Goal: Task Accomplishment & Management: Manage account settings

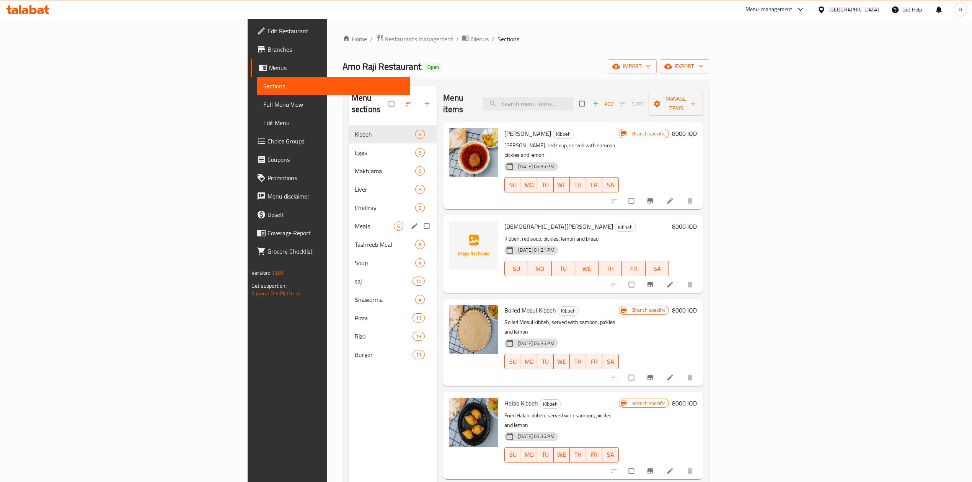
click at [355, 222] on span "Meals" at bounding box center [374, 226] width 39 height 9
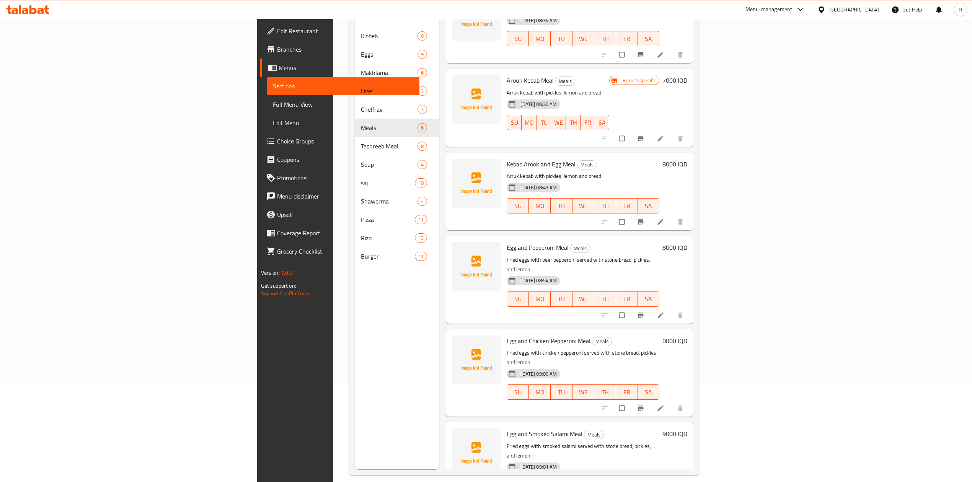
scroll to position [108, 0]
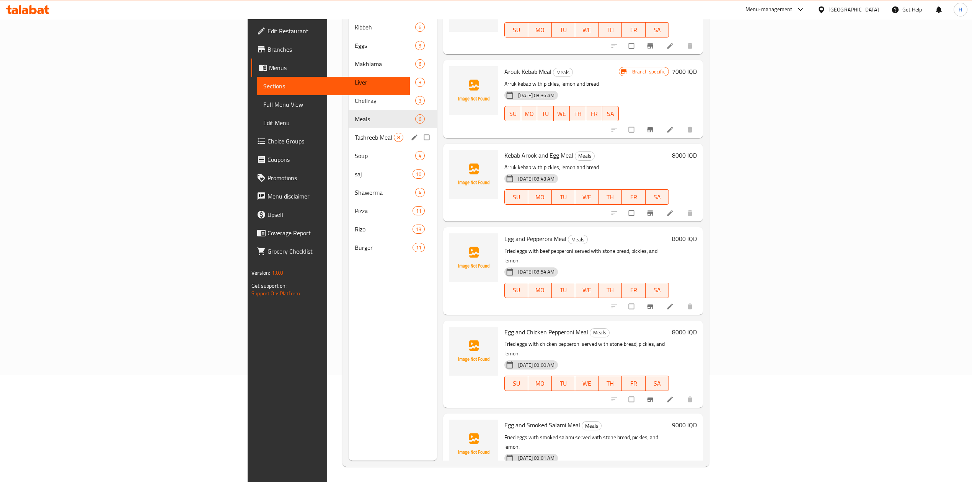
click at [355, 133] on span "Tashreeb Meal" at bounding box center [374, 137] width 39 height 9
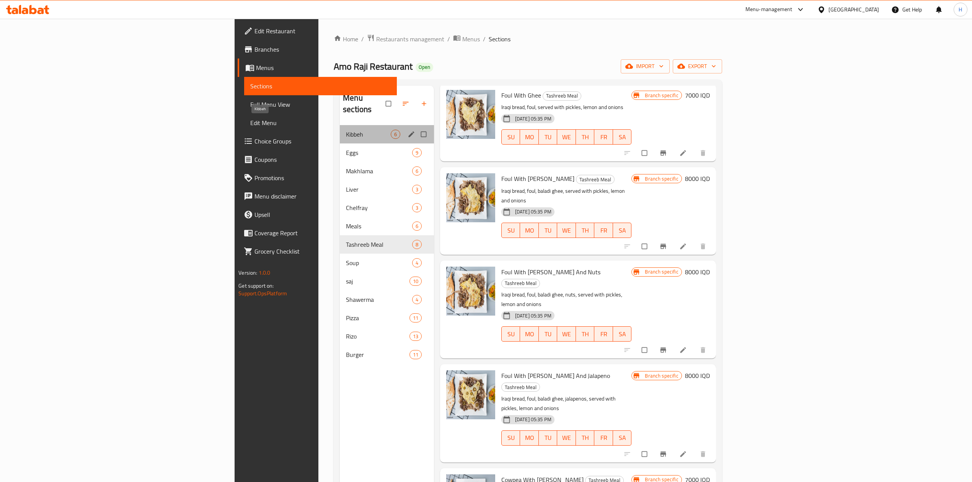
click at [346, 130] on span "Kibbeh" at bounding box center [368, 134] width 44 height 9
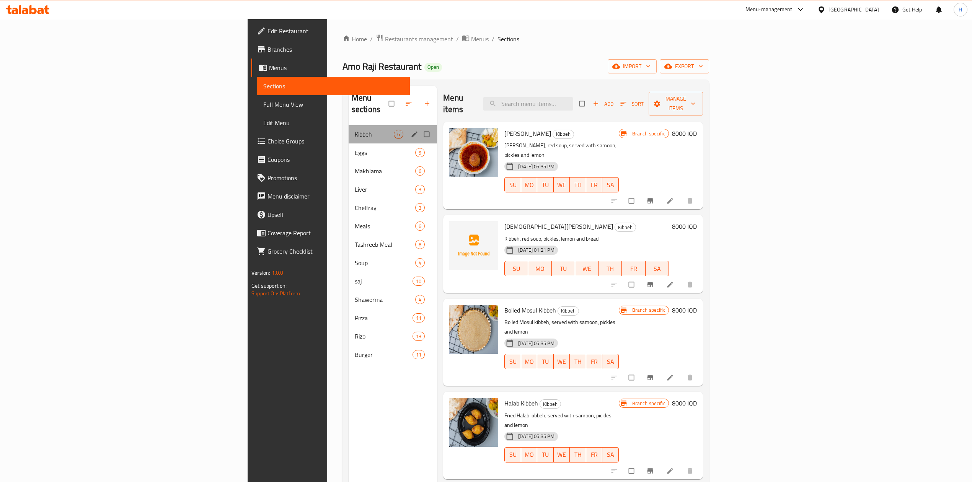
click at [349, 129] on div "Kibbeh 6" at bounding box center [393, 134] width 89 height 18
click at [355, 148] on span "Eggs" at bounding box center [374, 152] width 39 height 9
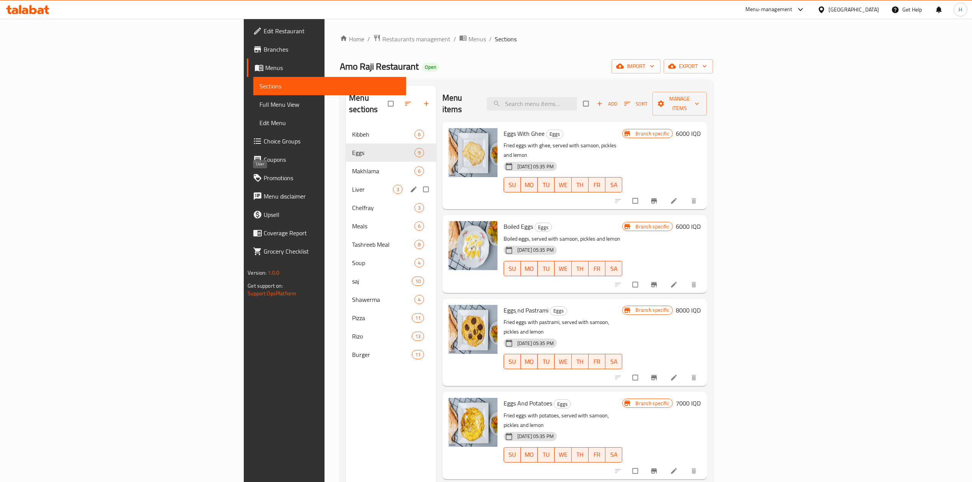
click at [352, 185] on span "Liver" at bounding box center [372, 189] width 41 height 9
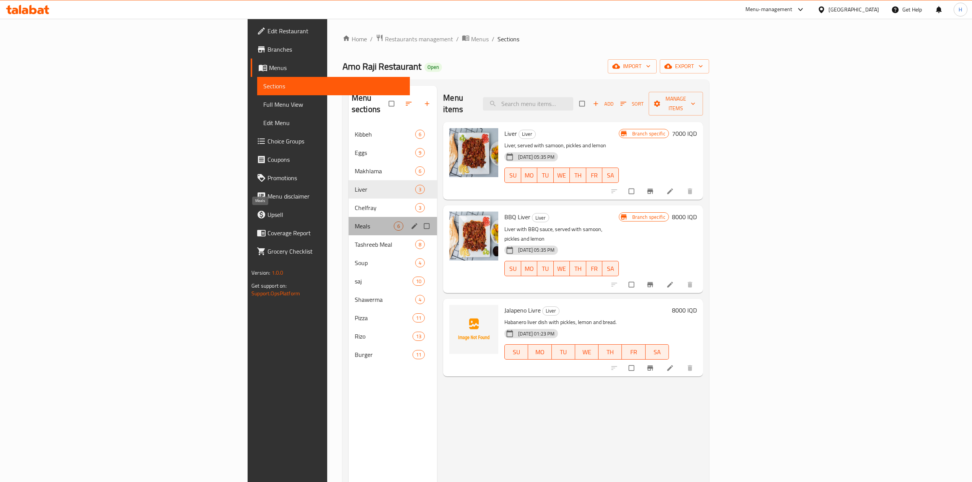
click at [355, 222] on span "Meals" at bounding box center [374, 226] width 39 height 9
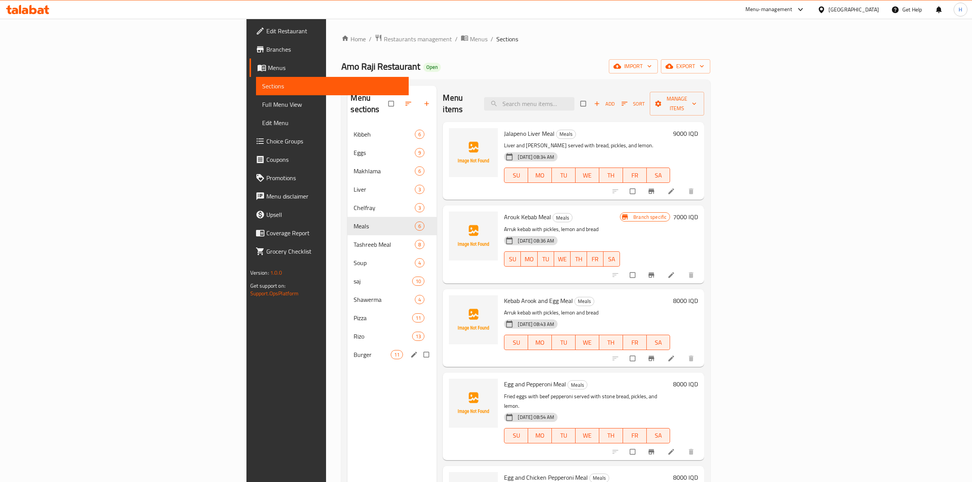
click at [354, 350] on span "Burger" at bounding box center [372, 354] width 37 height 9
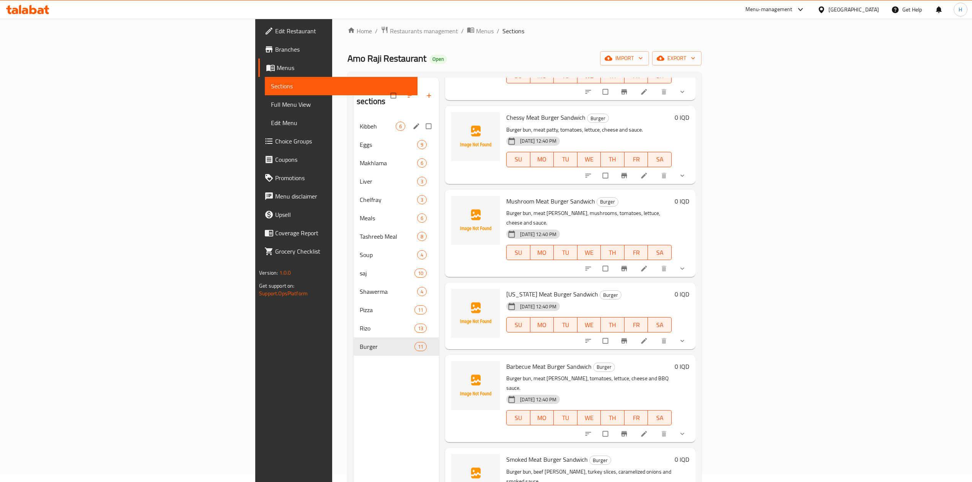
scroll to position [5, 0]
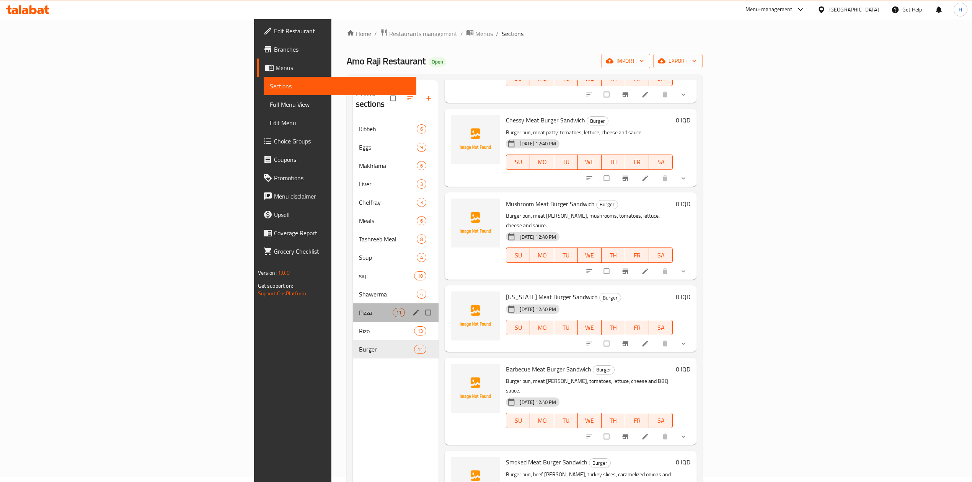
click at [353, 308] on div "Pizza 11" at bounding box center [396, 313] width 86 height 18
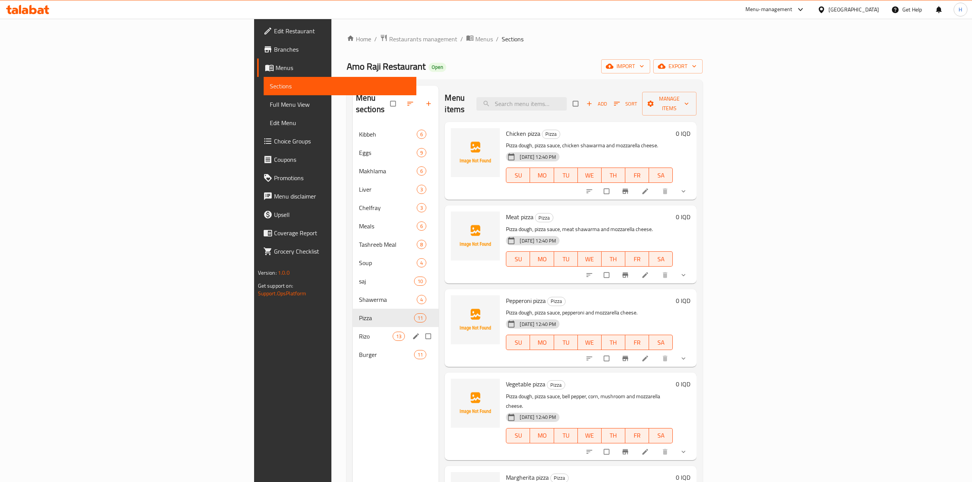
click at [353, 346] on div "Burger 11" at bounding box center [396, 355] width 86 height 18
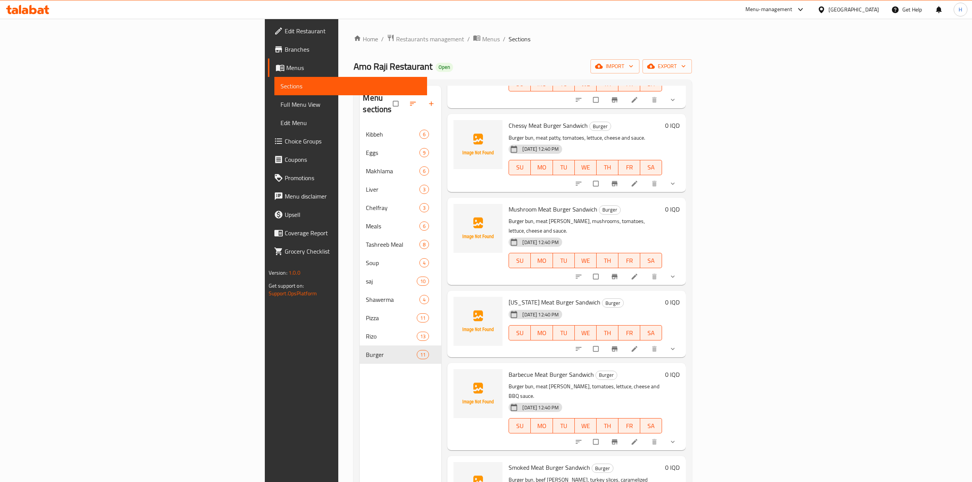
scroll to position [108, 0]
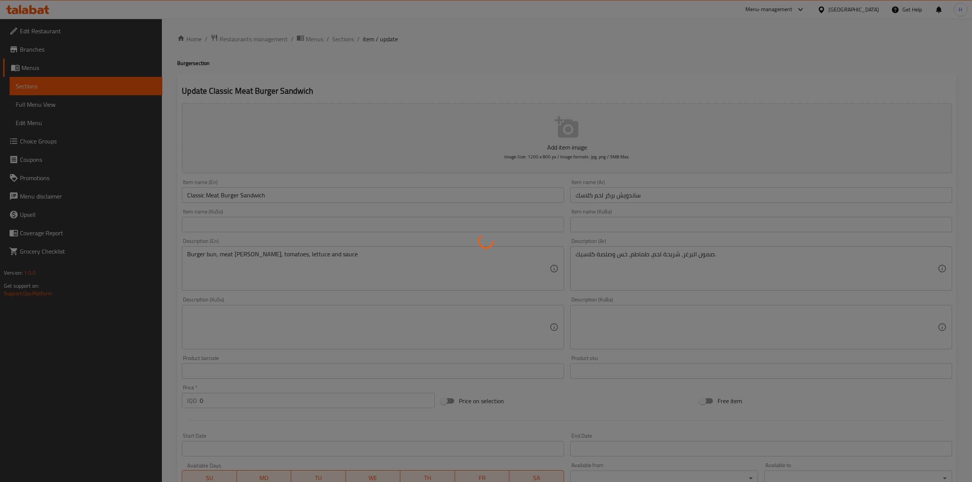
click at [343, 36] on div at bounding box center [486, 241] width 972 height 482
click at [342, 39] on div at bounding box center [486, 241] width 972 height 482
click at [345, 70] on div at bounding box center [486, 241] width 972 height 482
click at [345, 73] on div at bounding box center [486, 241] width 972 height 482
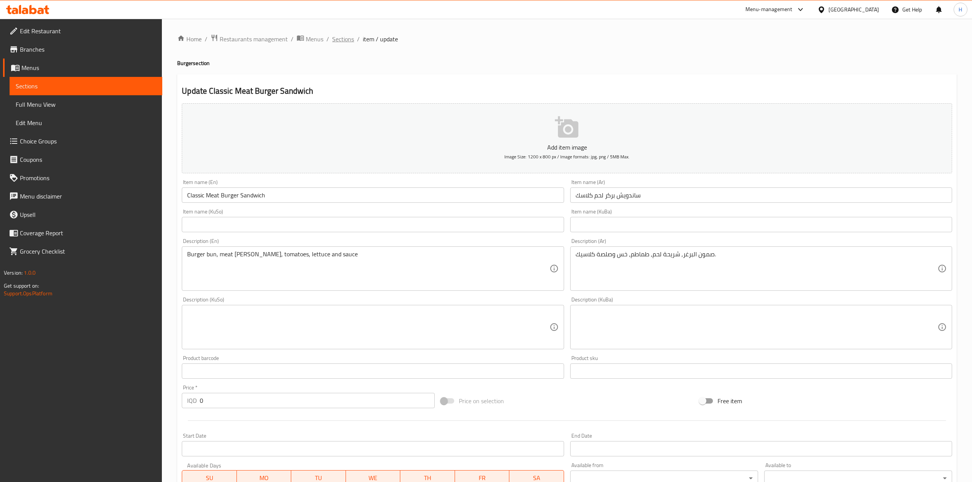
click at [350, 38] on span "Sections" at bounding box center [343, 38] width 22 height 9
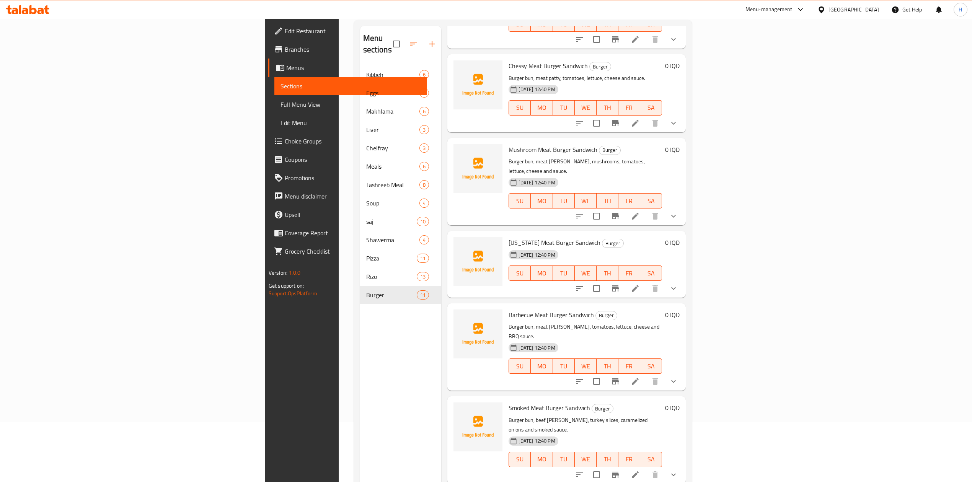
scroll to position [108, 0]
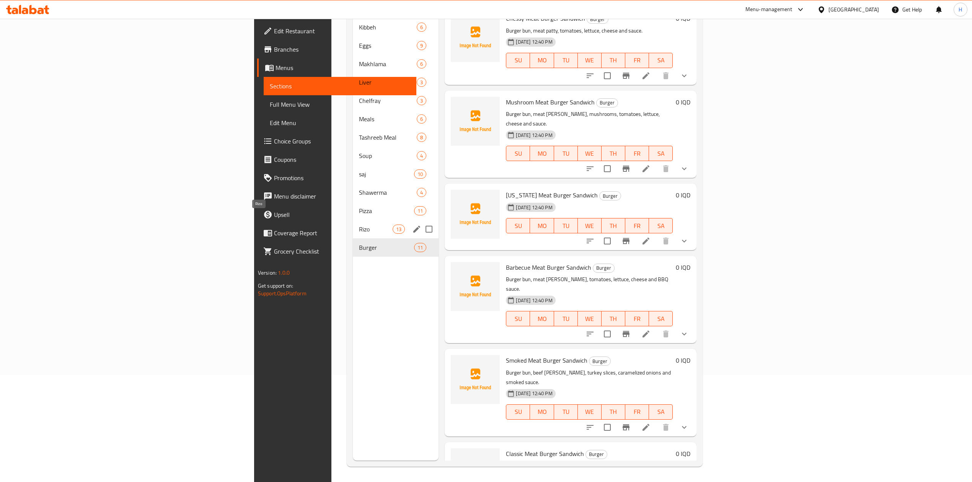
click at [359, 225] on span "Rizo" at bounding box center [376, 229] width 34 height 9
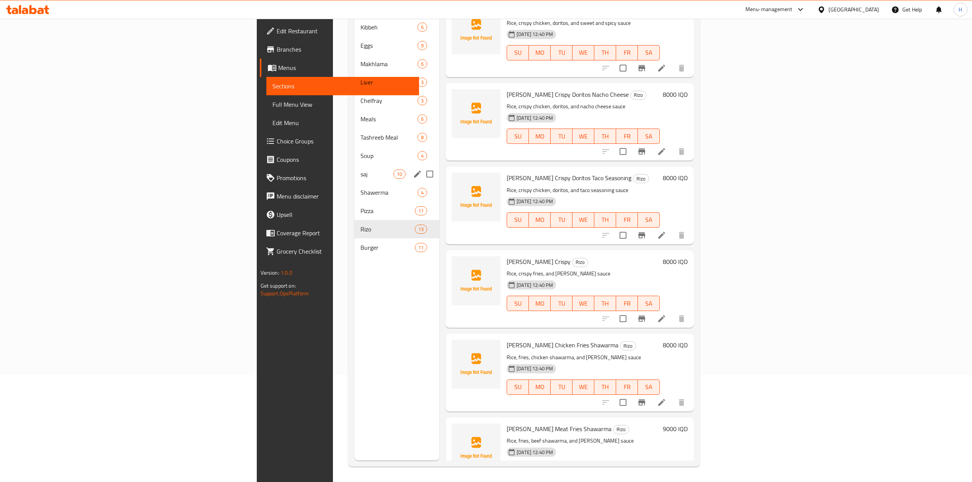
click at [361, 170] on span "saj" at bounding box center [377, 174] width 33 height 9
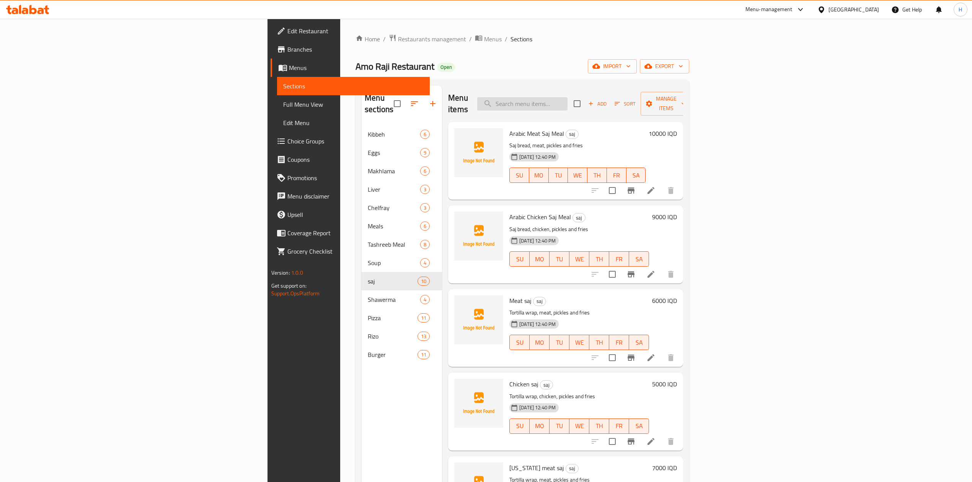
click at [568, 97] on input "search" at bounding box center [522, 103] width 90 height 13
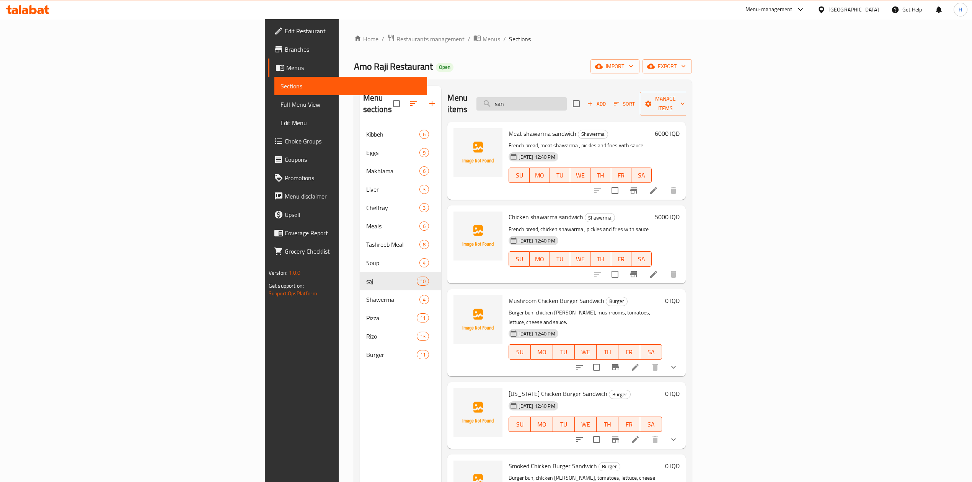
click at [567, 103] on input "san" at bounding box center [522, 103] width 90 height 13
type input "j"
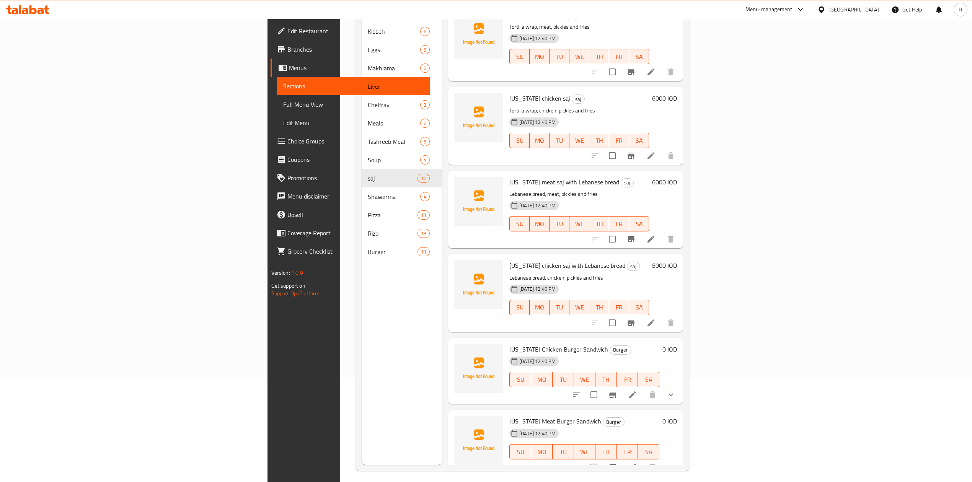
scroll to position [108, 0]
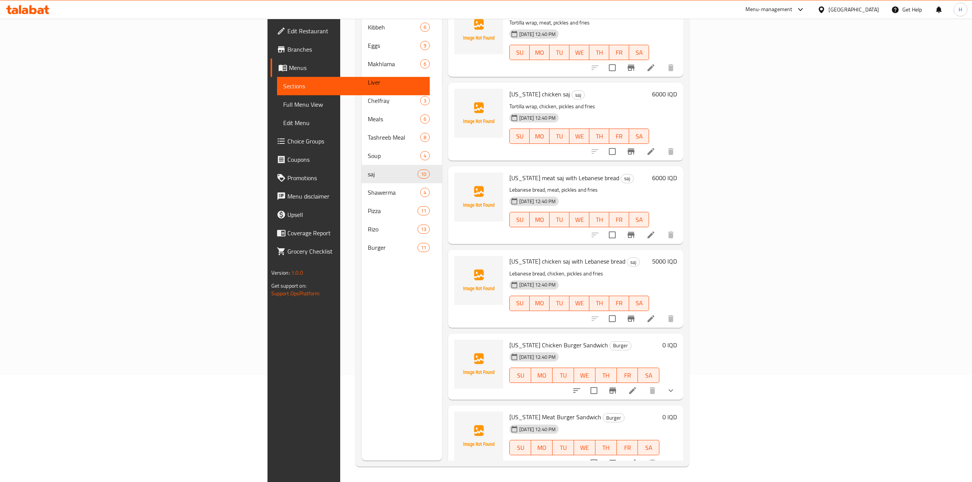
drag, startPoint x: 936, startPoint y: 455, endPoint x: 919, endPoint y: 455, distance: 16.5
click at [680, 455] on button "show more" at bounding box center [671, 463] width 18 height 18
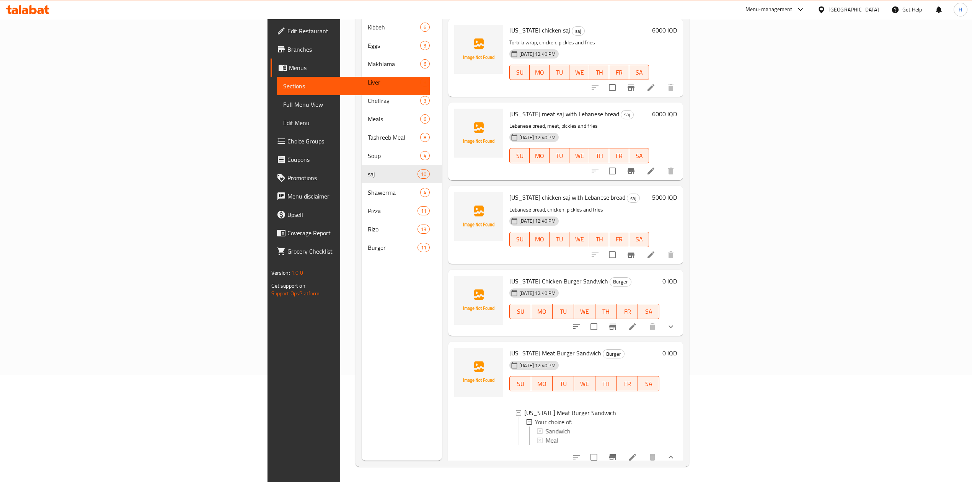
scroll to position [81, 0]
click at [544, 425] on span "Sandwich" at bounding box center [556, 429] width 25 height 9
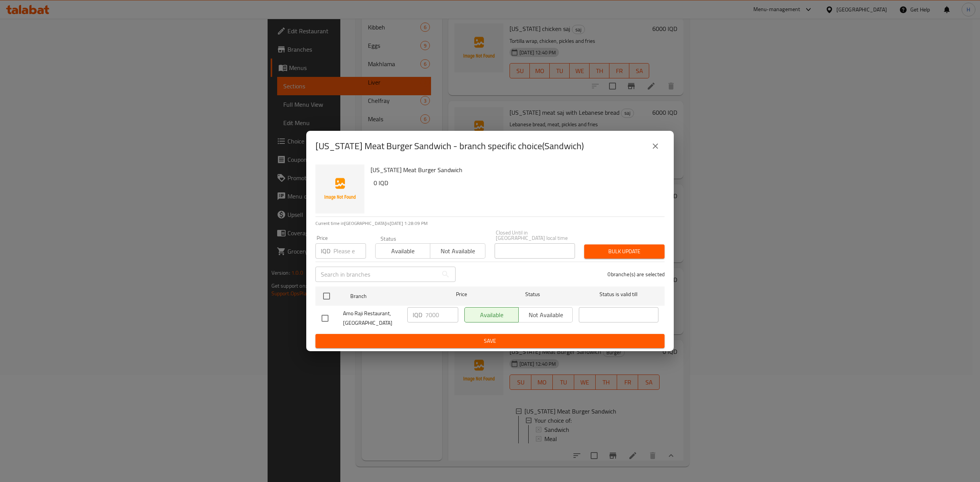
click at [655, 143] on button "close" at bounding box center [655, 146] width 18 height 18
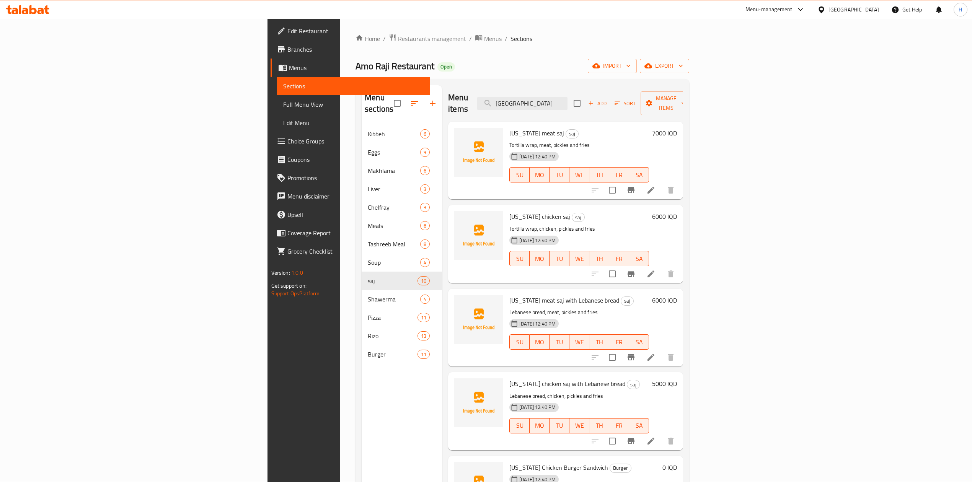
scroll to position [0, 0]
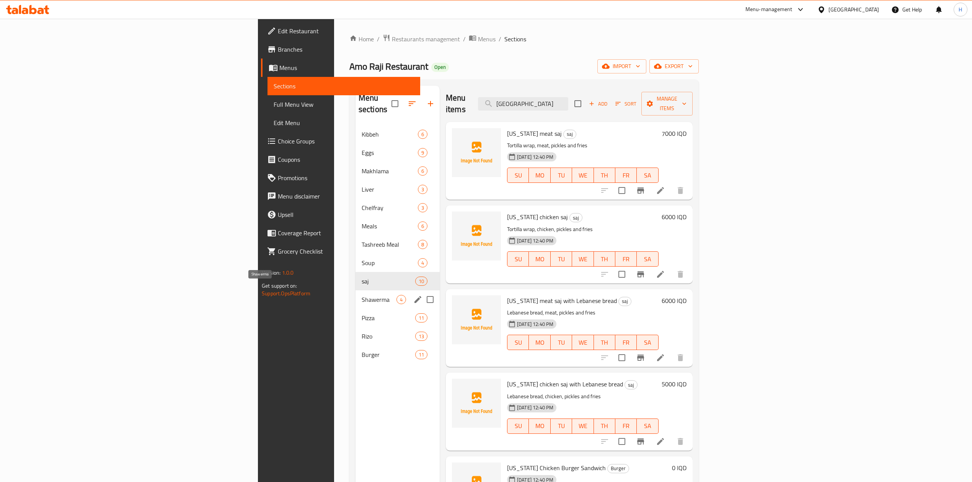
click at [362, 295] on span "Shawerma" at bounding box center [379, 299] width 35 height 9
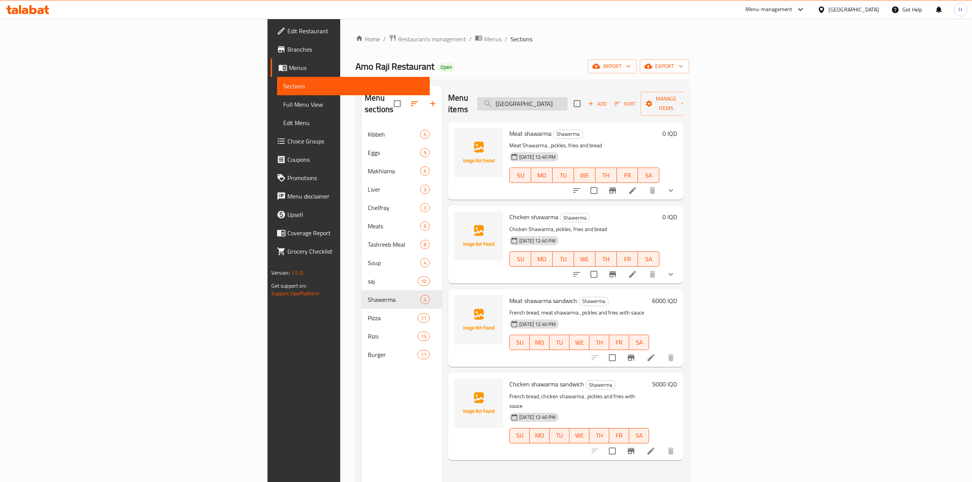
click at [568, 98] on input "[GEOGRAPHIC_DATA]" at bounding box center [522, 103] width 90 height 13
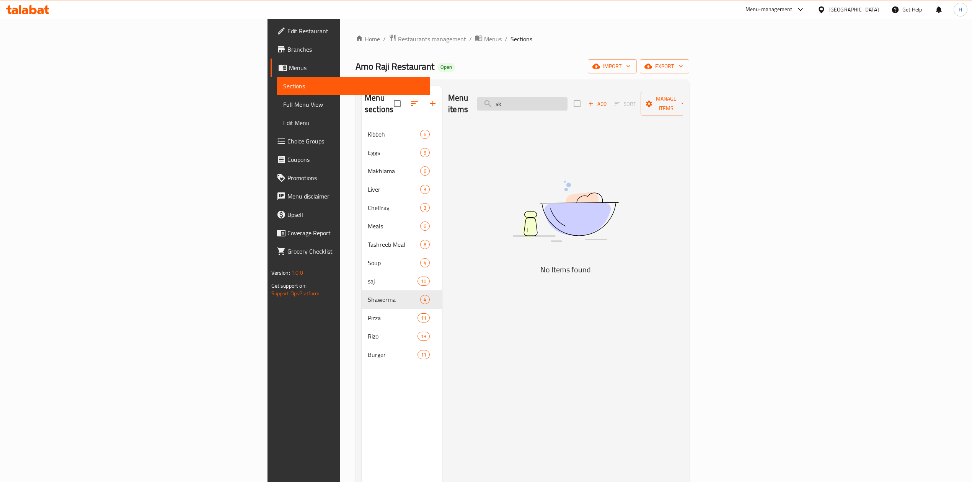
type input "s"
type input "س"
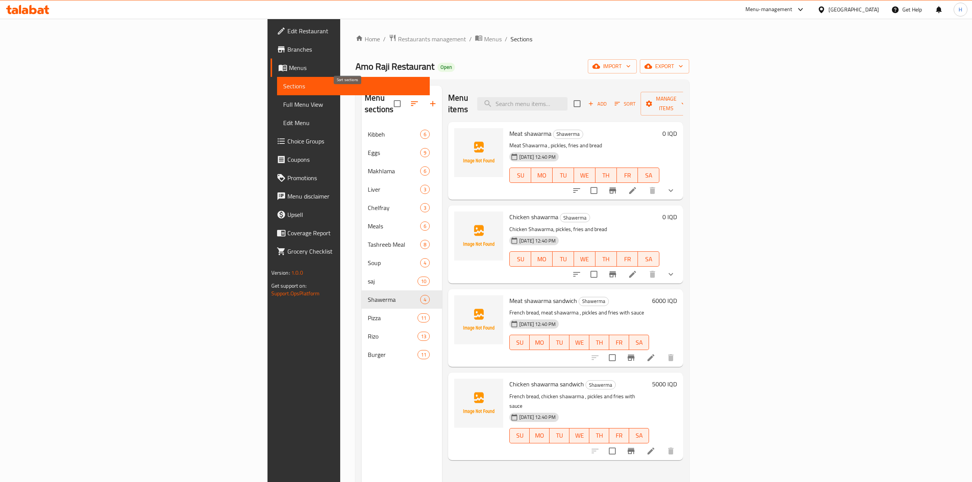
click at [405, 101] on button "button" at bounding box center [414, 104] width 18 height 18
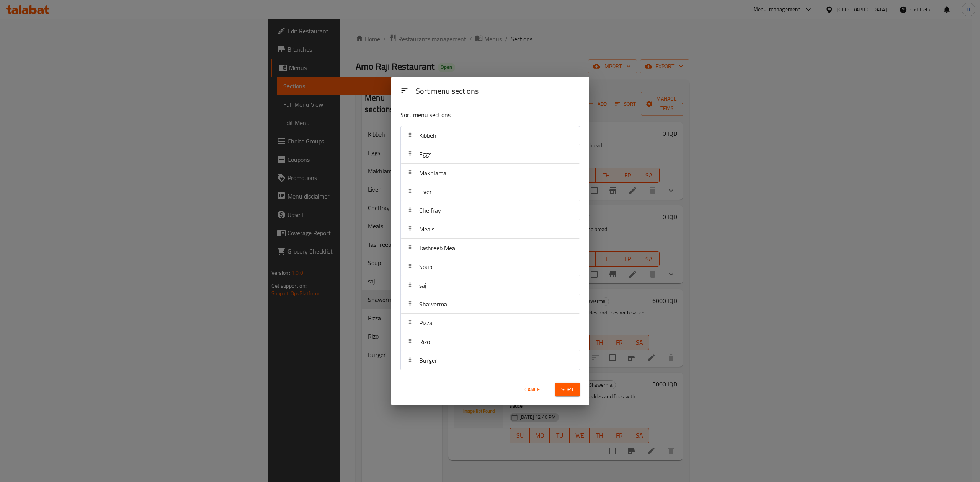
drag, startPoint x: 455, startPoint y: 334, endPoint x: 456, endPoint y: 338, distance: 4.3
drag, startPoint x: 456, startPoint y: 338, endPoint x: 438, endPoint y: 282, distance: 58.8
click at [438, 282] on div "saj" at bounding box center [490, 285] width 173 height 18
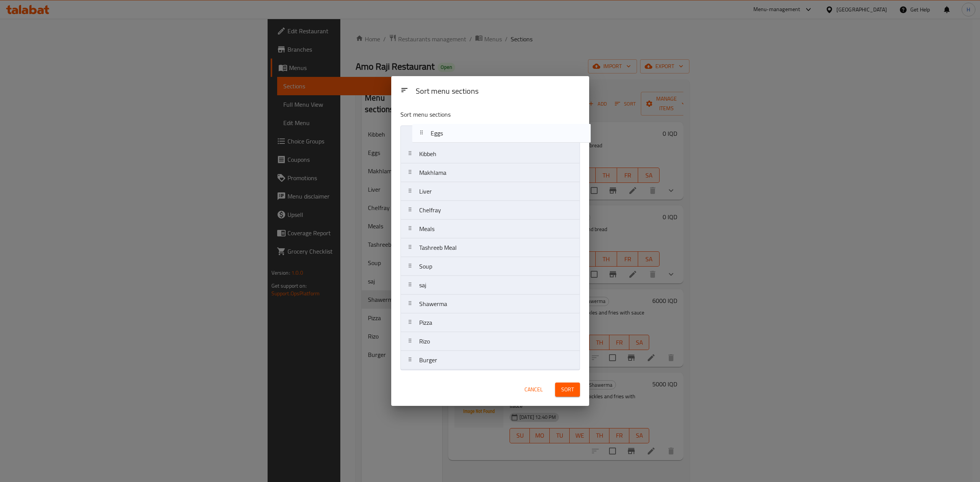
drag, startPoint x: 443, startPoint y: 157, endPoint x: 455, endPoint y: 135, distance: 24.5
click at [455, 135] on nav "Kibbeh Eggs Makhlama Liver Chelfray Meals Tashreeb Meal Soup saj Shawerma Pizza…" at bounding box center [490, 248] width 180 height 245
drag, startPoint x: 452, startPoint y: 178, endPoint x: 459, endPoint y: 151, distance: 27.9
click at [459, 151] on nav "Eggs Kibbeh Makhlama Liver Chelfray Meals Tashreeb Meal Soup saj Shawerma Pizza…" at bounding box center [490, 248] width 180 height 245
drag, startPoint x: 452, startPoint y: 233, endPoint x: 461, endPoint y: 206, distance: 29.0
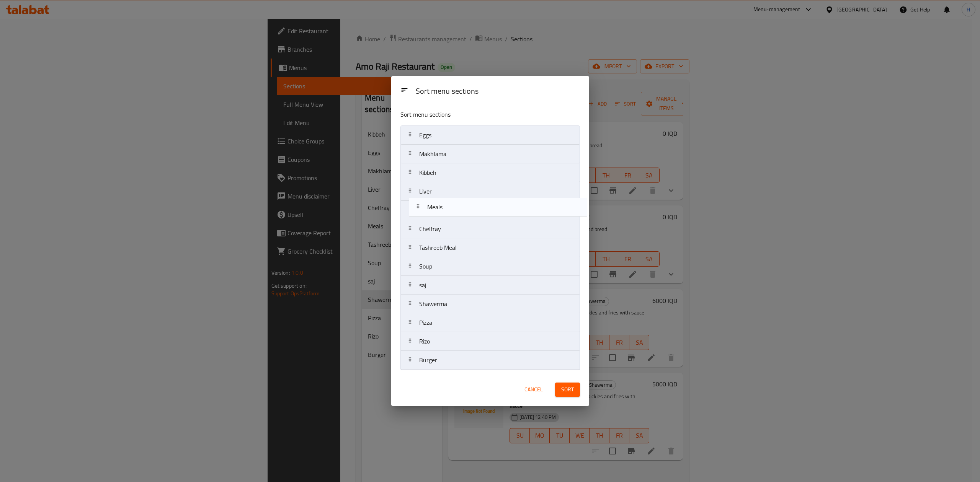
click at [461, 206] on nav "Eggs Makhlama Kibbeh Liver Chelfray Meals Tashreeb Meal Soup saj Shawerma Pizza…" at bounding box center [490, 248] width 180 height 245
drag, startPoint x: 459, startPoint y: 254, endPoint x: 460, endPoint y: 227, distance: 27.6
click at [460, 227] on nav "Eggs Makhlama Kibbeh Liver Meals Chelfray Tashreeb Meal Soup saj Shawerma Pizza…" at bounding box center [490, 248] width 180 height 245
drag, startPoint x: 461, startPoint y: 254, endPoint x: 470, endPoint y: 171, distance: 83.9
click at [471, 168] on nav "Eggs Makhlama Kibbeh Liver Meals Tashreeb Meal Chelfray Soup saj Shawerma Pizza…" at bounding box center [490, 248] width 180 height 245
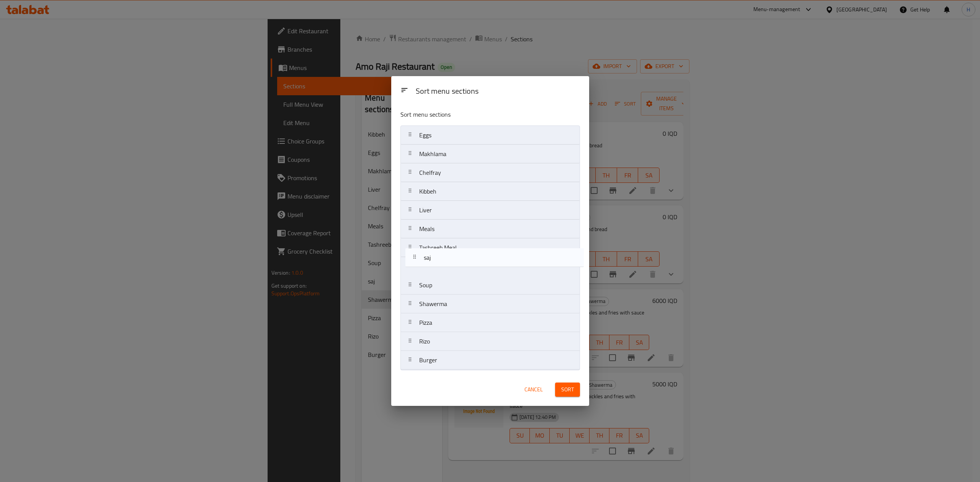
drag, startPoint x: 457, startPoint y: 288, endPoint x: 462, endPoint y: 258, distance: 31.1
click at [462, 258] on nav "Eggs Makhlama Chelfray Kibbeh Liver Meals Tashreeb Meal Soup saj Shawerma Pizza…" at bounding box center [490, 248] width 180 height 245
drag, startPoint x: 461, startPoint y: 292, endPoint x: 462, endPoint y: 307, distance: 15.4
click at [462, 307] on nav "Eggs Makhlama Chelfray Kibbeh Liver Meals Tashreeb Meal saj Soup Shawerma Pizza…" at bounding box center [490, 248] width 180 height 245
click at [453, 323] on nav "Eggs Makhlama Chelfray Kibbeh Liver Meals Tashreeb Meal saj Shawerma Soup Pizza…" at bounding box center [490, 248] width 180 height 245
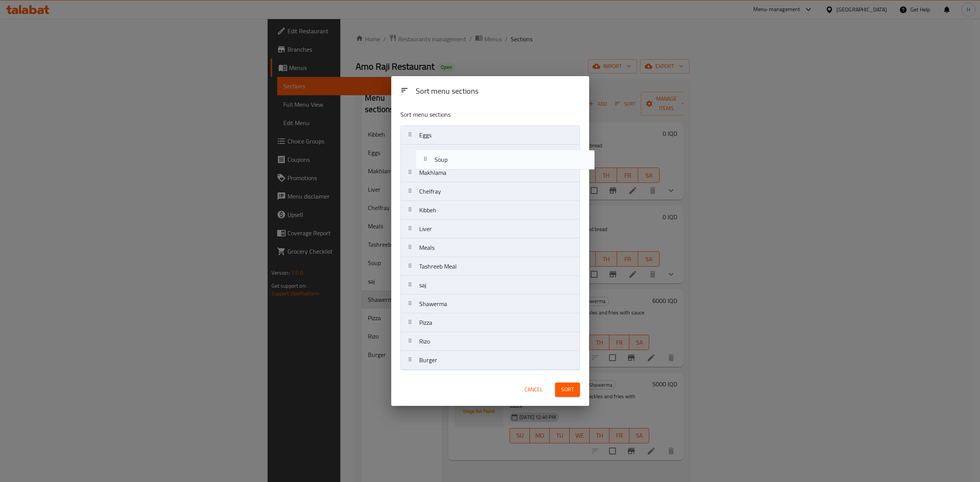
click at [470, 151] on nav "Eggs Makhlama Chelfray Kibbeh Liver Meals Tashreeb Meal saj Shawerma Soup Pizza…" at bounding box center [490, 248] width 180 height 245
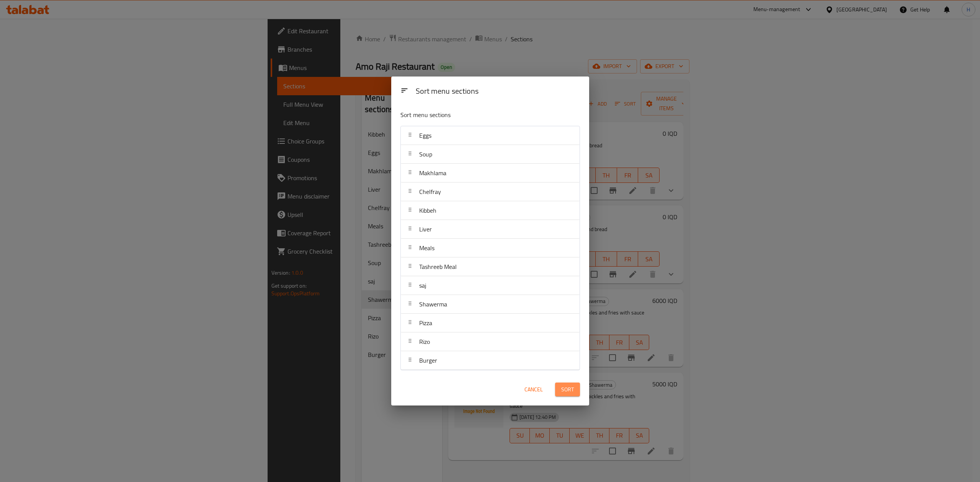
click at [569, 393] on span "Sort" at bounding box center [567, 390] width 13 height 10
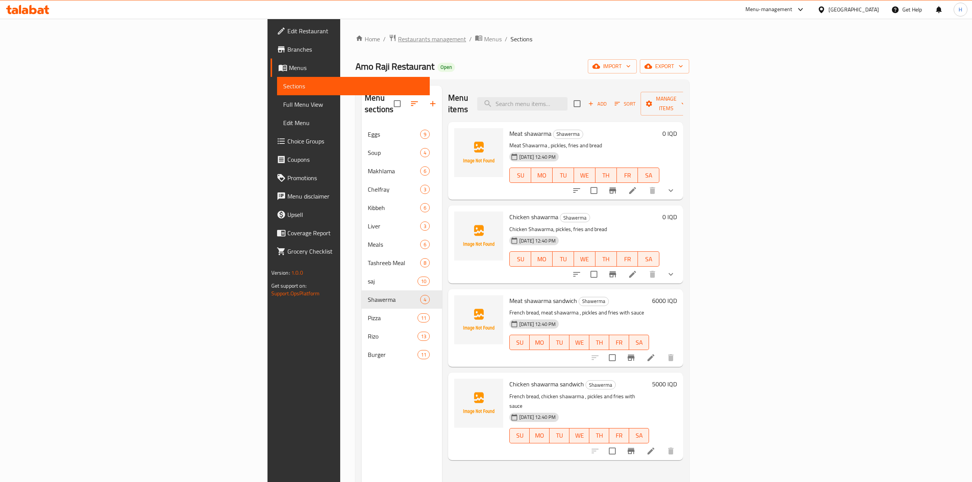
click at [398, 36] on span "Restaurants management" at bounding box center [432, 38] width 68 height 9
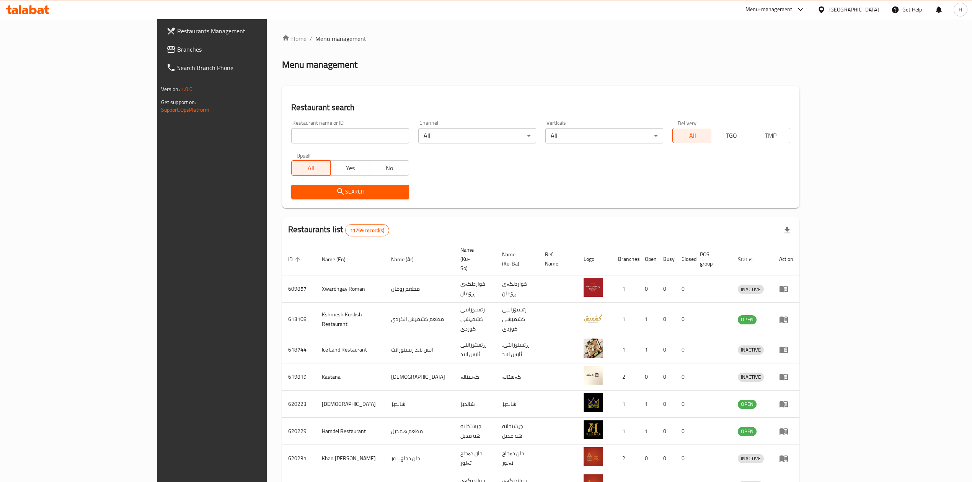
click at [282, 139] on div "Home / Menu management Menu management Restaurant search Restaurant name or ID …" at bounding box center [540, 307] width 517 height 546
click at [291, 139] on input "search" at bounding box center [350, 135] width 118 height 15
type input "س"
type input "self"
click at [291, 196] on button "Search" at bounding box center [350, 192] width 118 height 14
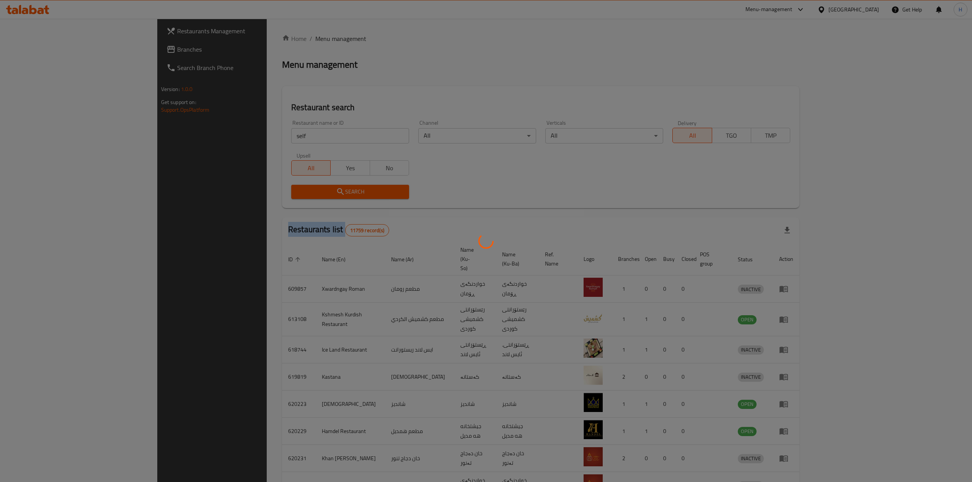
click at [291, 194] on div at bounding box center [486, 241] width 972 height 482
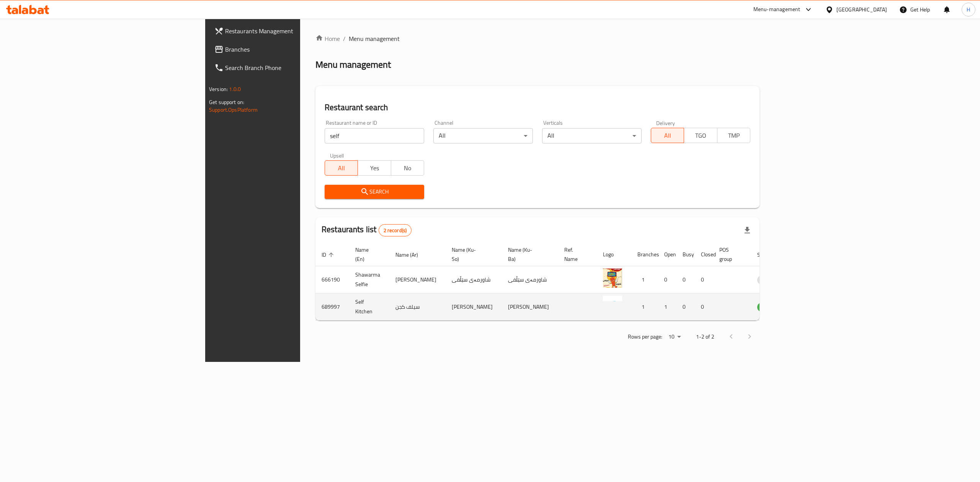
click at [819, 304] on td "enhanced table" at bounding box center [805, 307] width 26 height 27
click at [808, 302] on icon "enhanced table" at bounding box center [802, 306] width 9 height 9
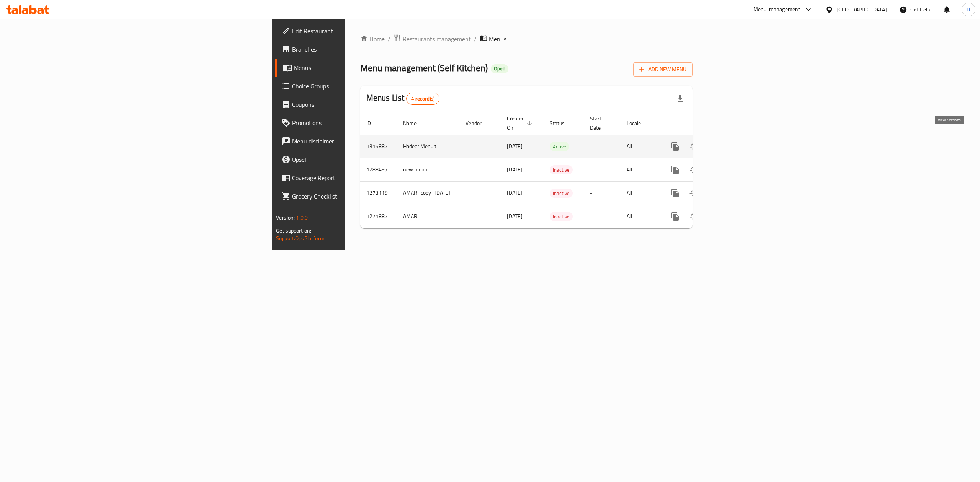
click at [739, 140] on link "enhanced table" at bounding box center [730, 146] width 18 height 18
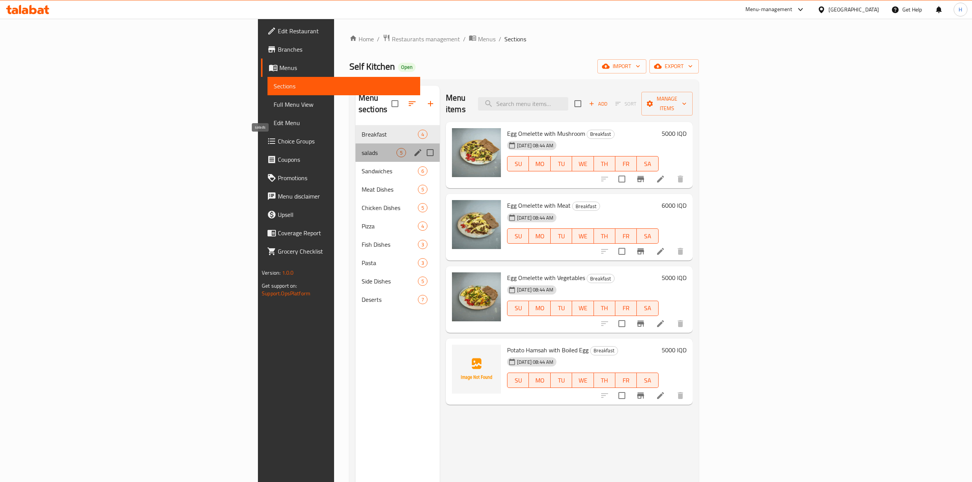
click at [362, 148] on span "salads" at bounding box center [379, 152] width 35 height 9
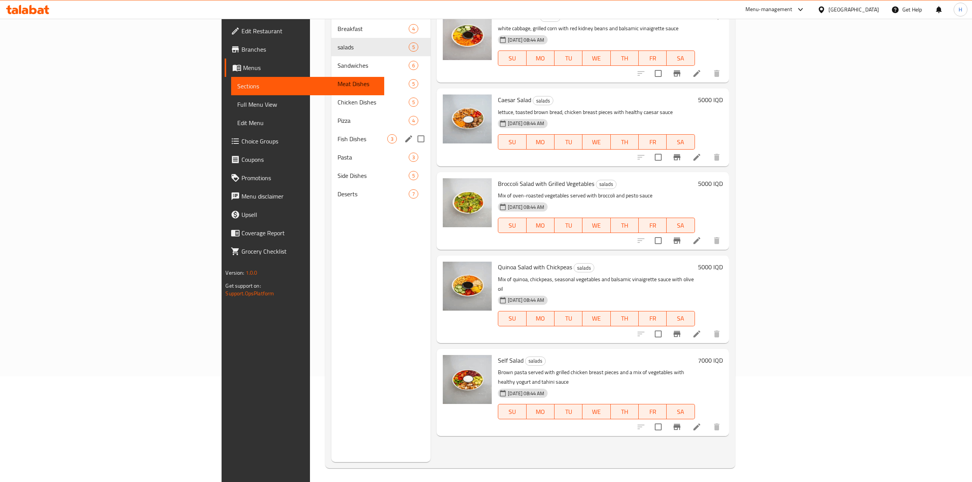
scroll to position [108, 0]
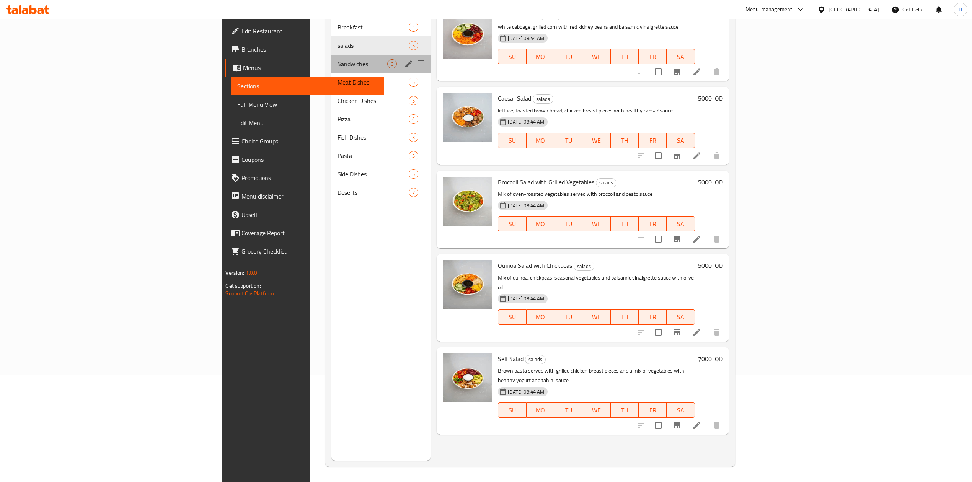
click at [331, 60] on div "Sandwiches 6" at bounding box center [381, 64] width 100 height 18
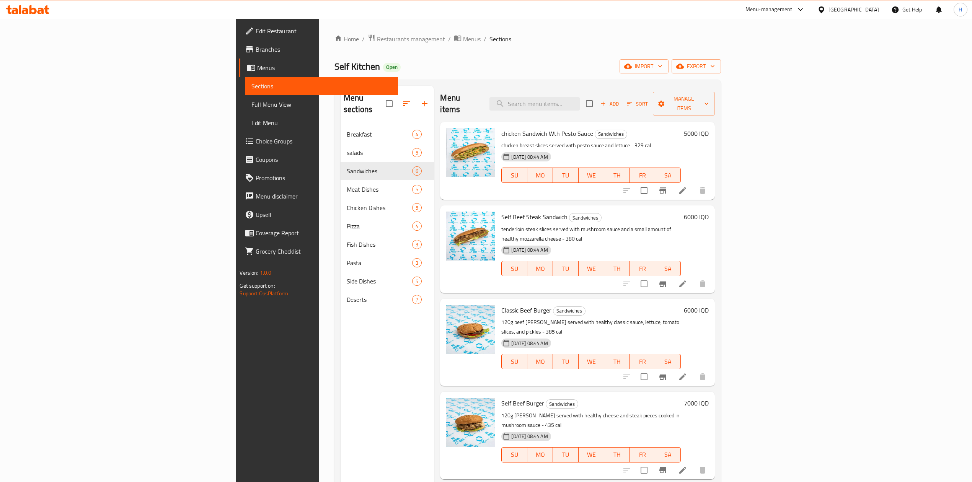
click at [463, 36] on span "Menus" at bounding box center [472, 38] width 18 height 9
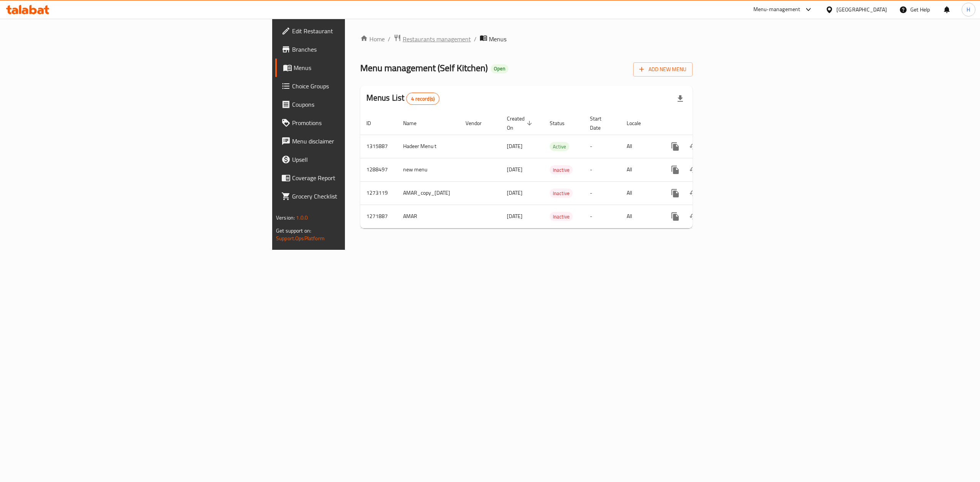
click at [403, 35] on span "Restaurants management" at bounding box center [437, 38] width 68 height 9
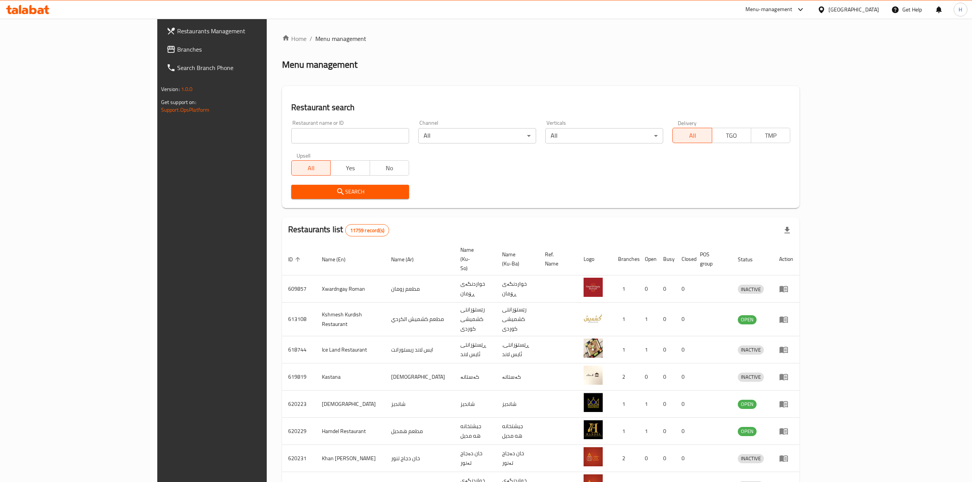
click at [291, 130] on input "search" at bounding box center [350, 135] width 118 height 15
type input "u"
type input "[PERSON_NAME]"
click button "Search" at bounding box center [350, 192] width 118 height 14
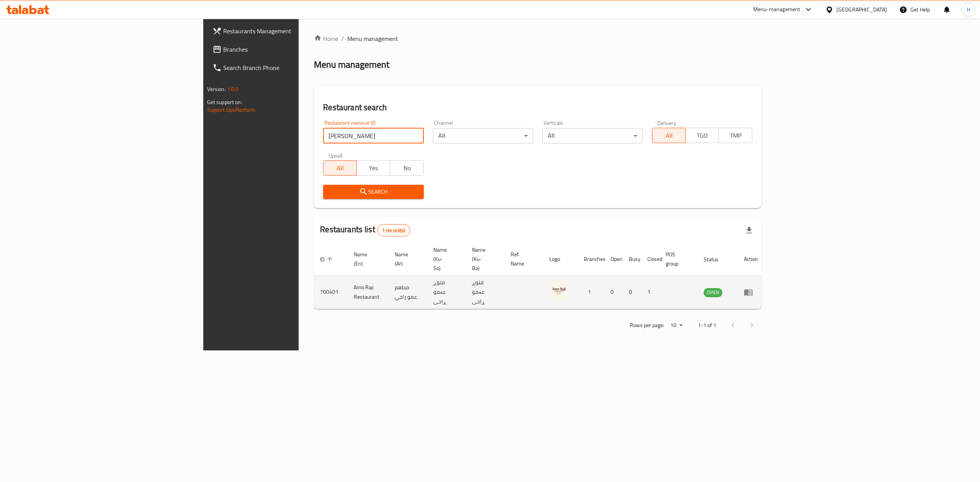
click at [752, 289] on icon "enhanced table" at bounding box center [748, 292] width 8 height 7
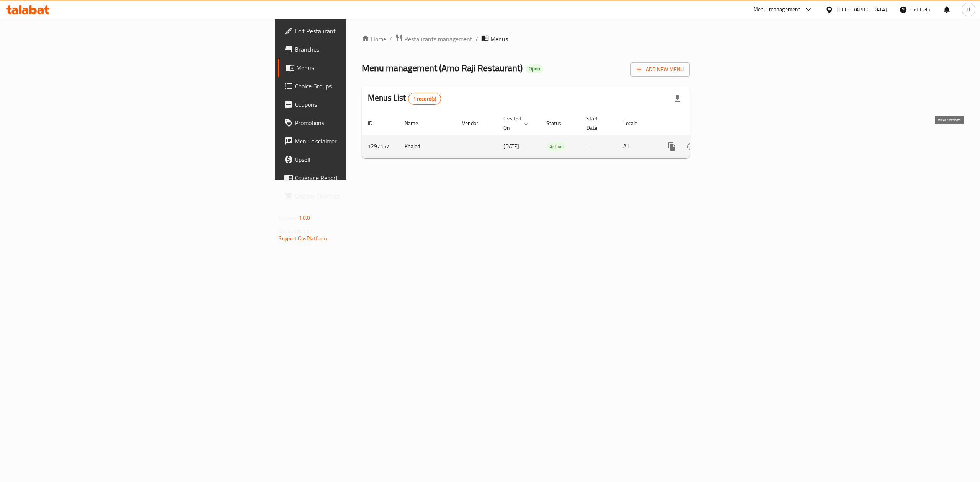
click at [731, 142] on icon "enhanced table" at bounding box center [726, 146] width 9 height 9
